Goal: Information Seeking & Learning: Learn about a topic

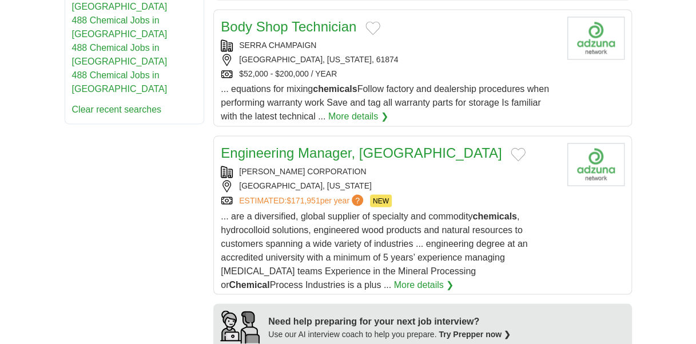
click at [643, 231] on body "vinodtiwari1961@gmail.com MyAdzuna Alerts Favorites Resumes ApplyIQ Preferences…" at bounding box center [348, 300] width 696 height 2292
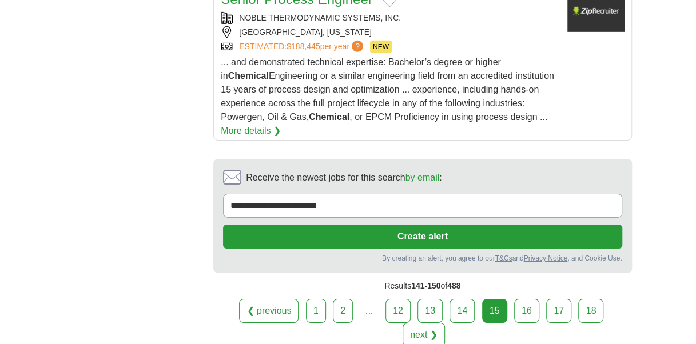
scroll to position [1719, 0]
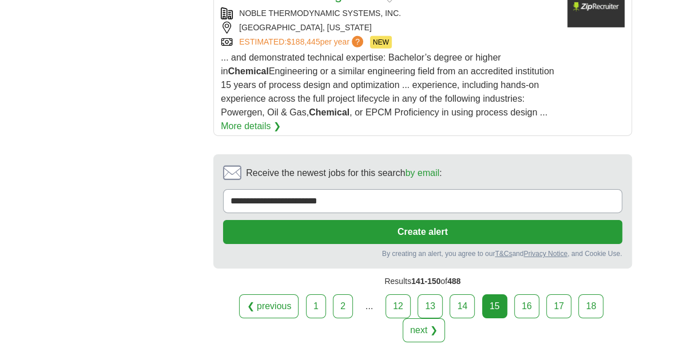
click at [514, 294] on link "16" at bounding box center [526, 306] width 25 height 24
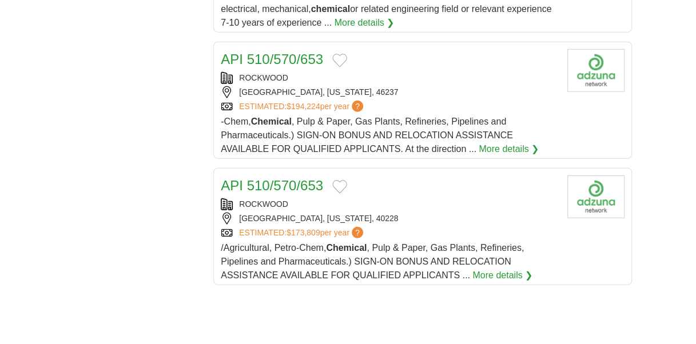
scroll to position [1441, 0]
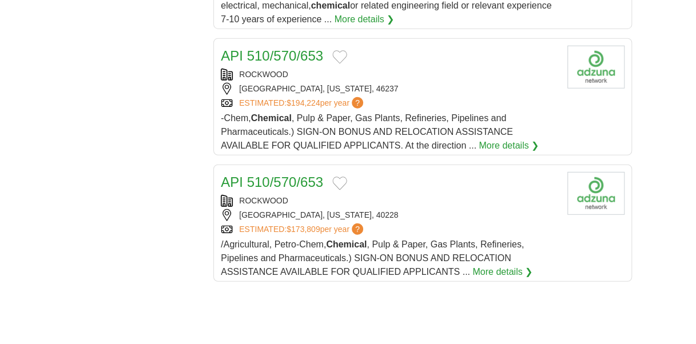
click at [291, 48] on link "API 510/570/653" at bounding box center [272, 55] width 102 height 15
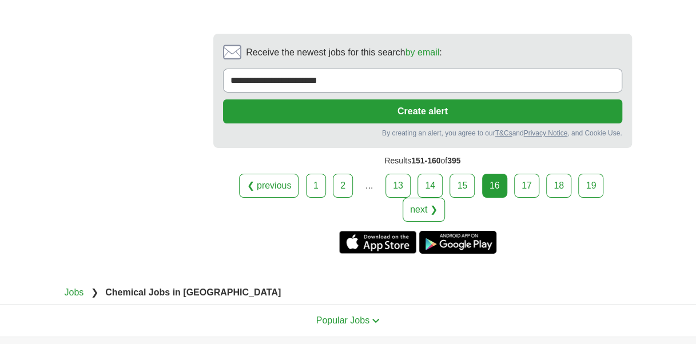
scroll to position [1828, 0]
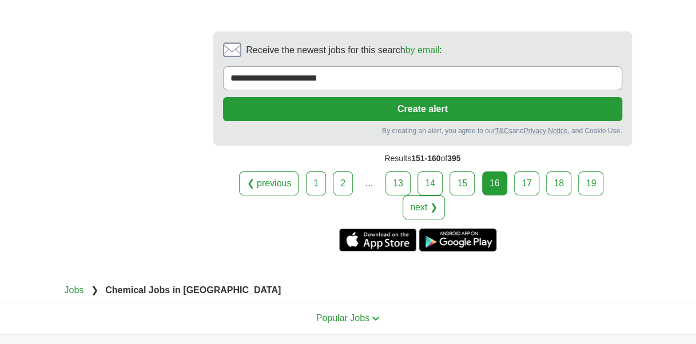
click at [514, 172] on link "17" at bounding box center [526, 184] width 25 height 24
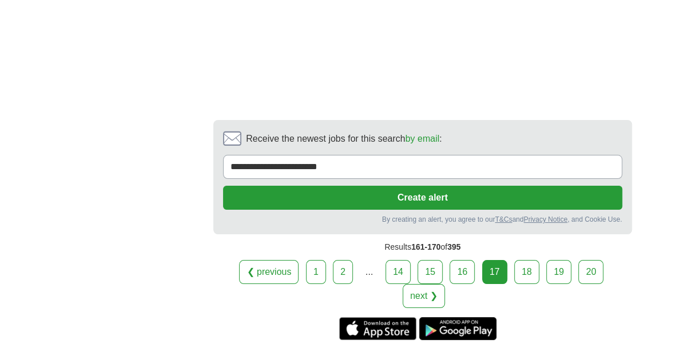
scroll to position [2018, 0]
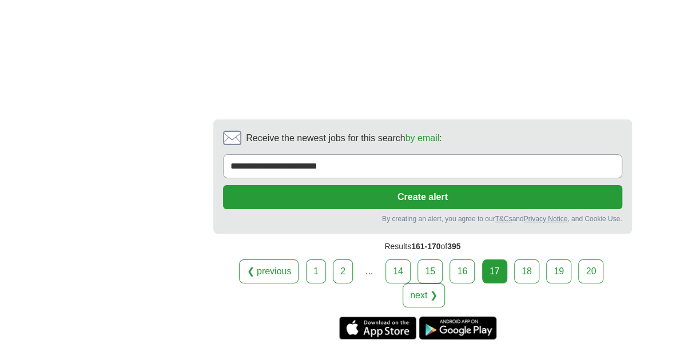
click at [514, 261] on link "18" at bounding box center [526, 272] width 25 height 24
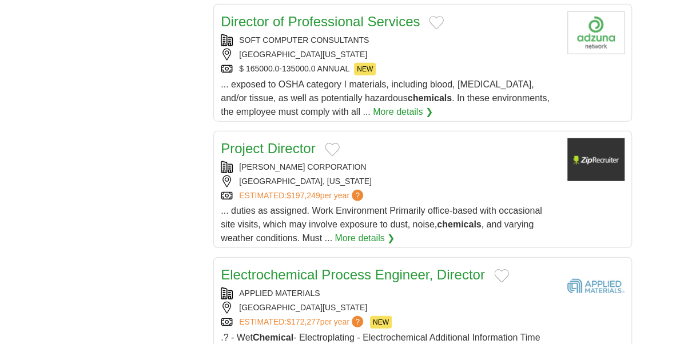
scroll to position [1365, 0]
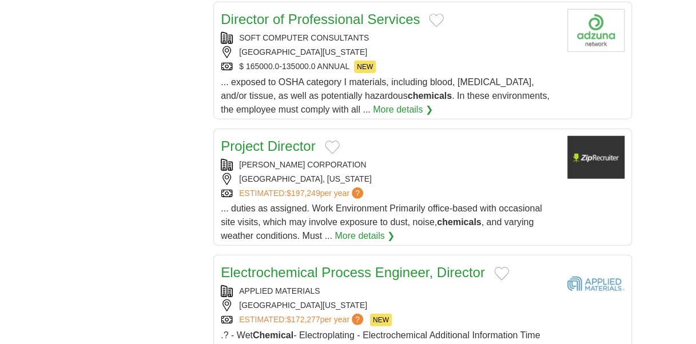
click at [294, 138] on link "Project Director" at bounding box center [268, 145] width 94 height 15
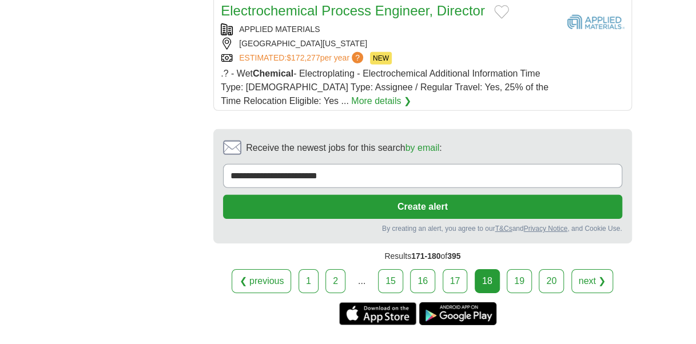
scroll to position [1632, 0]
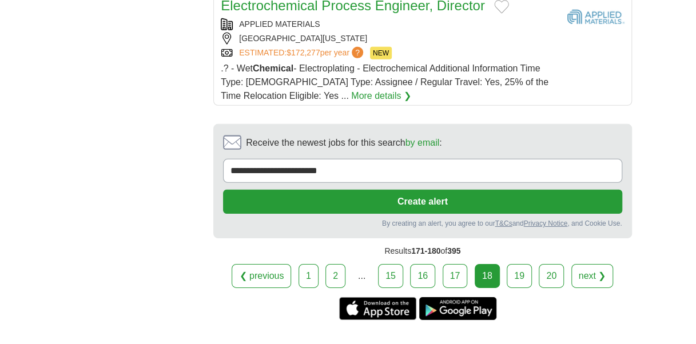
click at [517, 264] on link "19" at bounding box center [519, 276] width 25 height 24
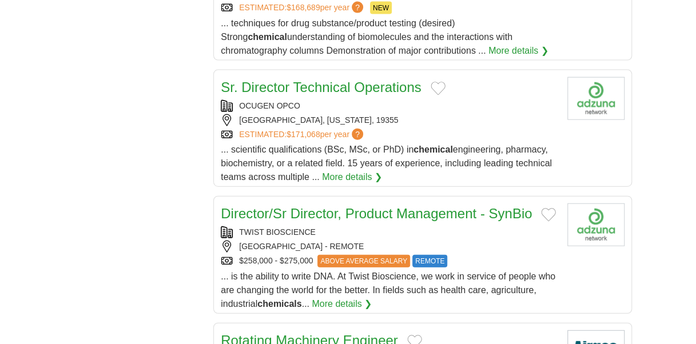
scroll to position [1233, 0]
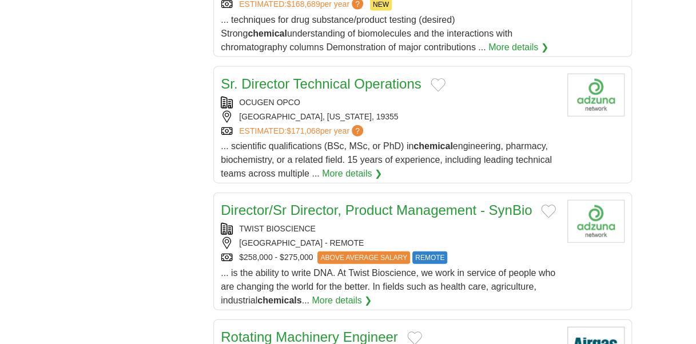
click at [357, 77] on link "Sr. Director Technical Operations" at bounding box center [321, 83] width 200 height 15
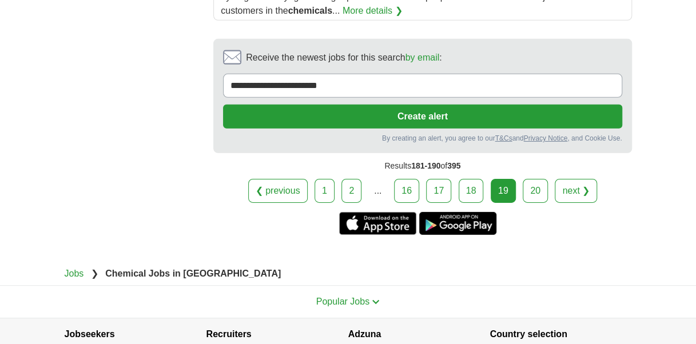
scroll to position [1653, 0]
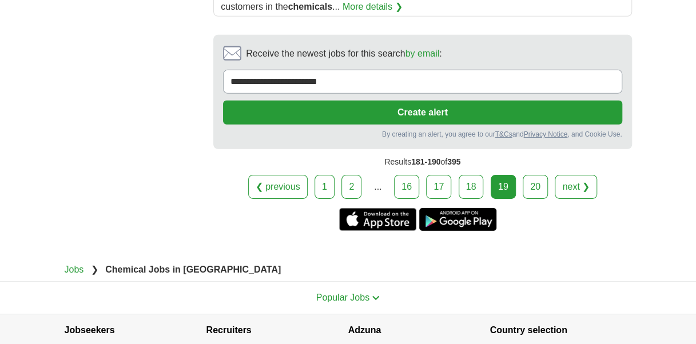
click at [531, 175] on link "20" at bounding box center [535, 187] width 25 height 24
